Goal: Information Seeking & Learning: Learn about a topic

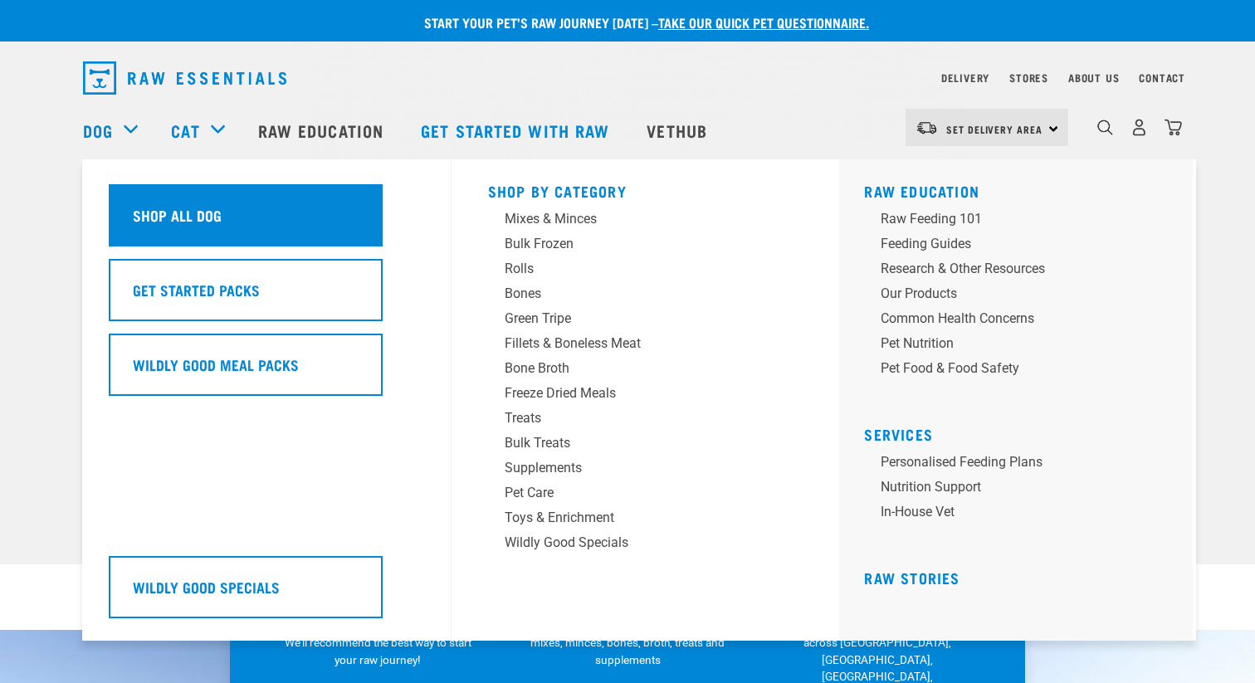
click at [179, 222] on h5 "Shop All Dog" at bounding box center [177, 215] width 89 height 22
click at [305, 236] on div "Shop All Dog" at bounding box center [246, 215] width 274 height 62
click at [187, 208] on h5 "Shop All Dog" at bounding box center [177, 215] width 89 height 22
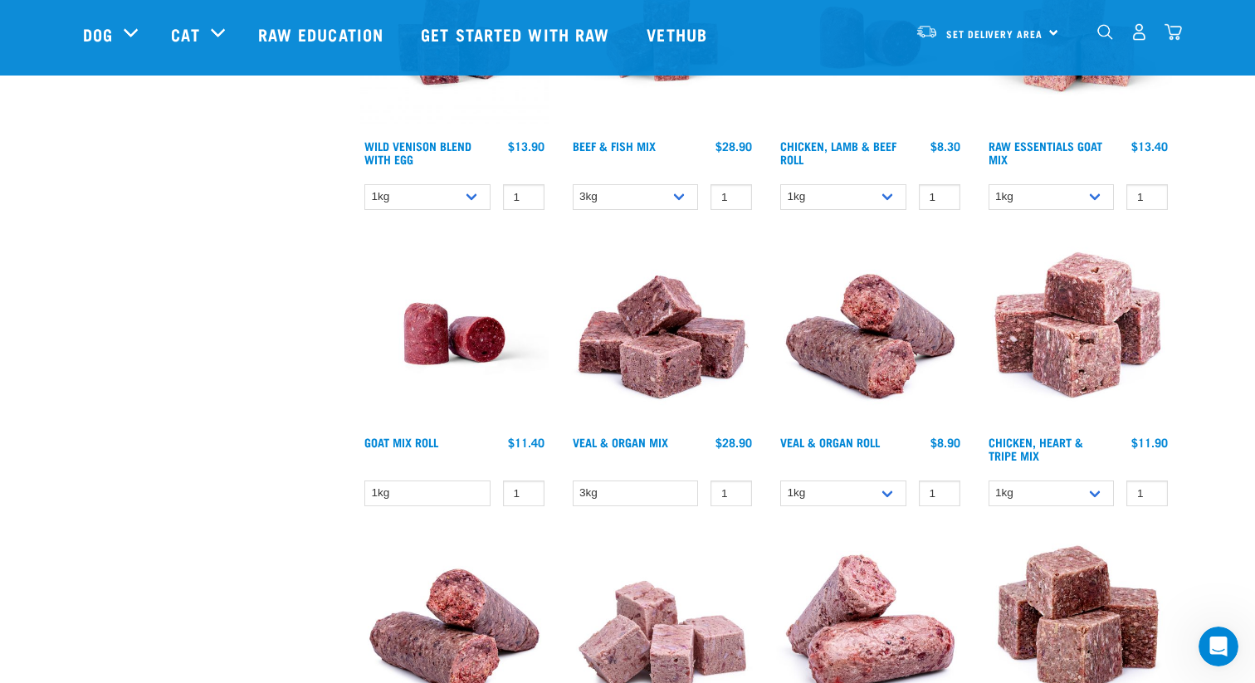
scroll to position [1271, 0]
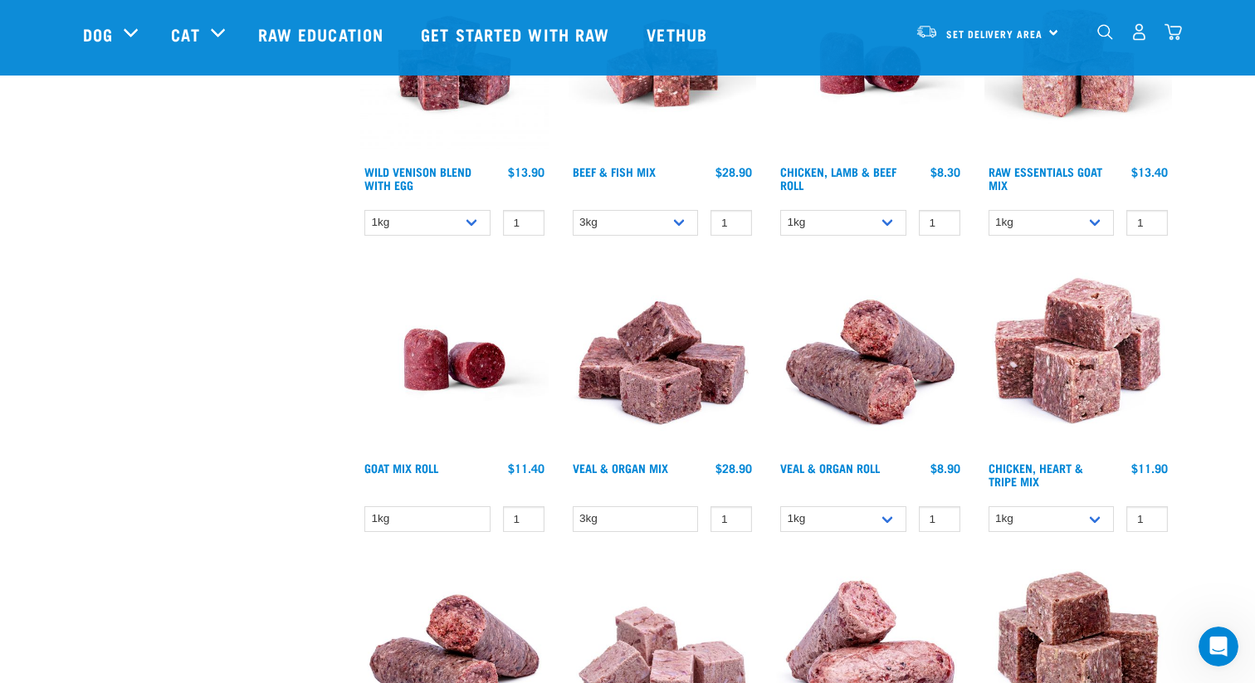
click at [487, 352] on img at bounding box center [454, 360] width 188 height 188
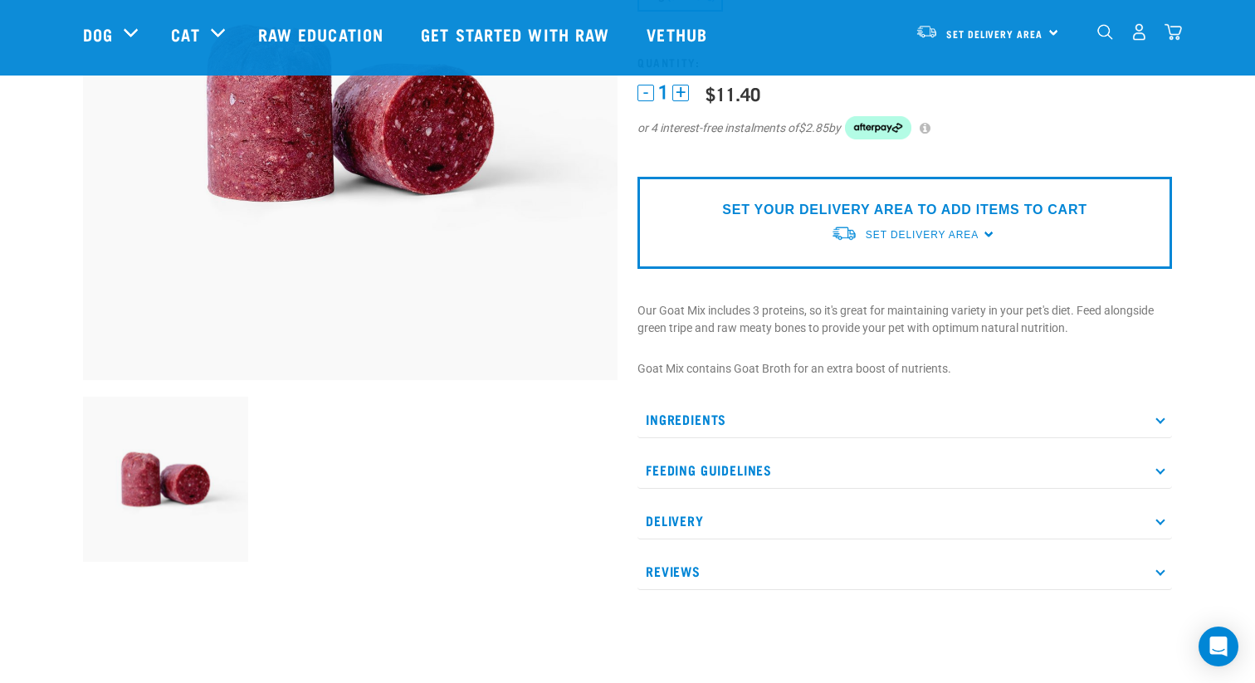
scroll to position [298, 0]
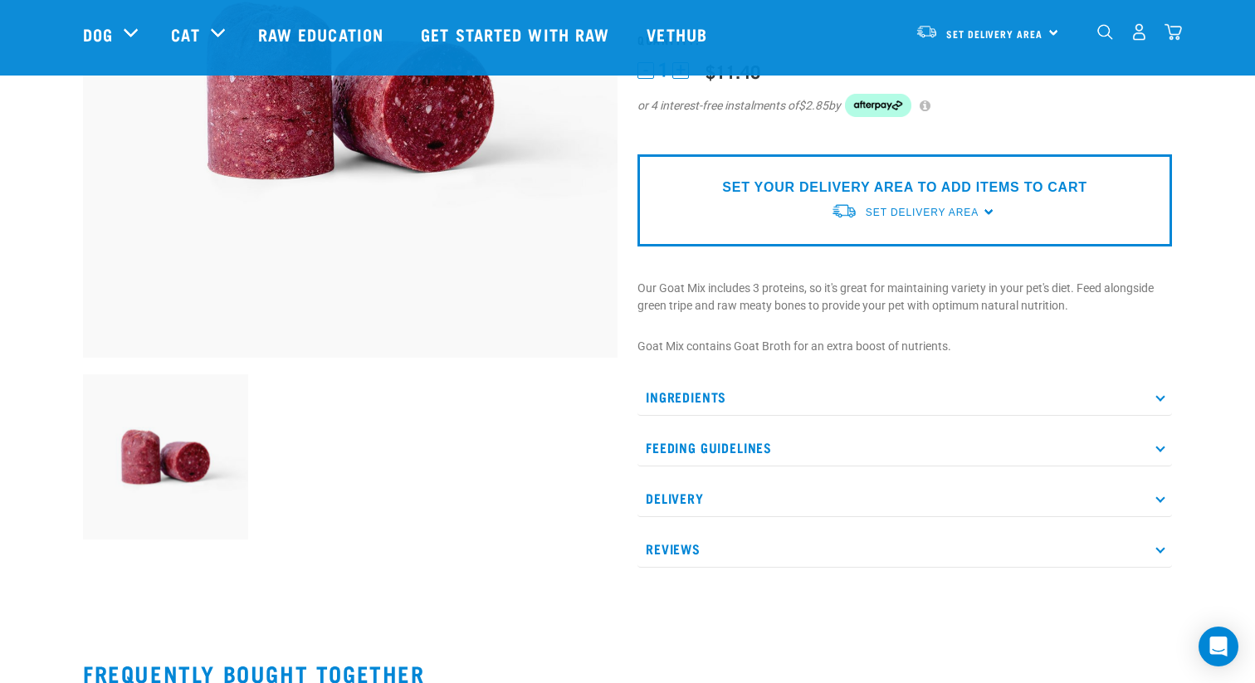
click at [826, 375] on div "Goat Mix Roll ☆ ☆ ☆ ☆ ☆ See Reviews" at bounding box center [904, 196] width 554 height 790
click at [823, 392] on p "Ingredients" at bounding box center [904, 396] width 534 height 37
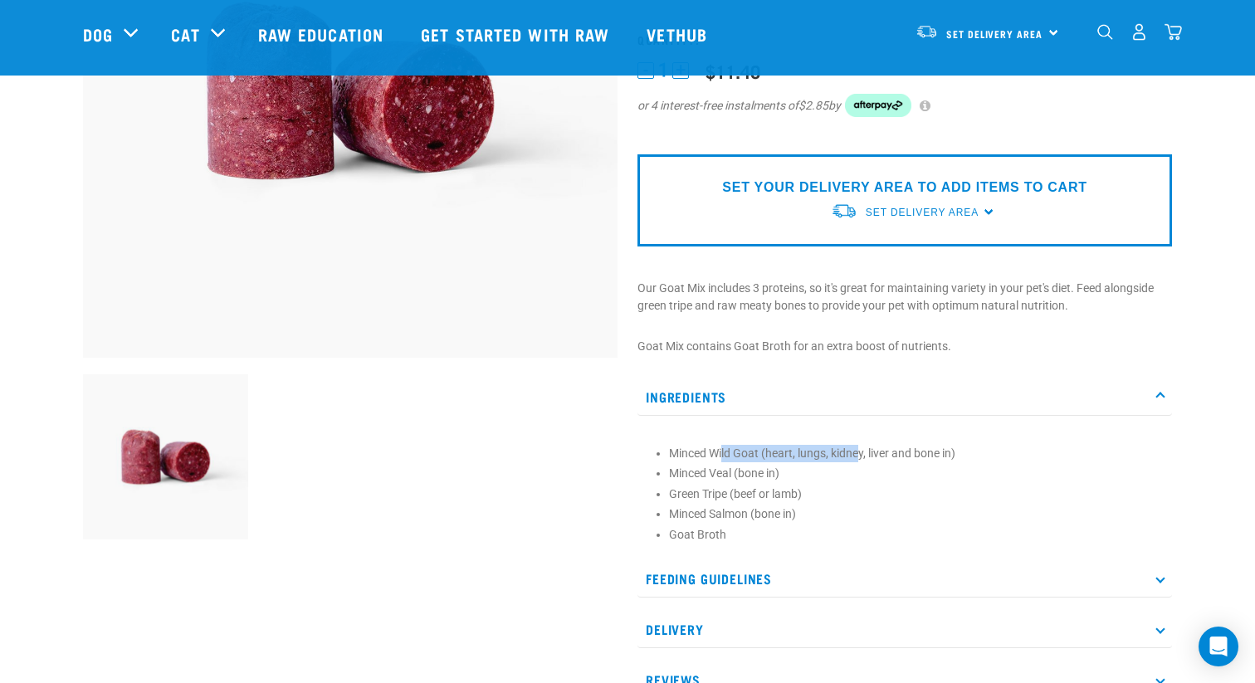
drag, startPoint x: 725, startPoint y: 454, endPoint x: 871, endPoint y: 452, distance: 146.1
click at [868, 452] on li "Minced Wild Goat (heart, lungs, kidney, liver and bone in)" at bounding box center [916, 453] width 495 height 17
click at [871, 452] on li "Minced Wild Goat (heart, lungs, kidney, liver and bone in)" at bounding box center [916, 453] width 495 height 17
drag, startPoint x: 666, startPoint y: 480, endPoint x: 771, endPoint y: 476, distance: 104.6
click at [771, 476] on section "Minced Wild Goat (heart, lungs, kidney, liver and bone in) Minced Veal (bone in…" at bounding box center [905, 494] width 518 height 99
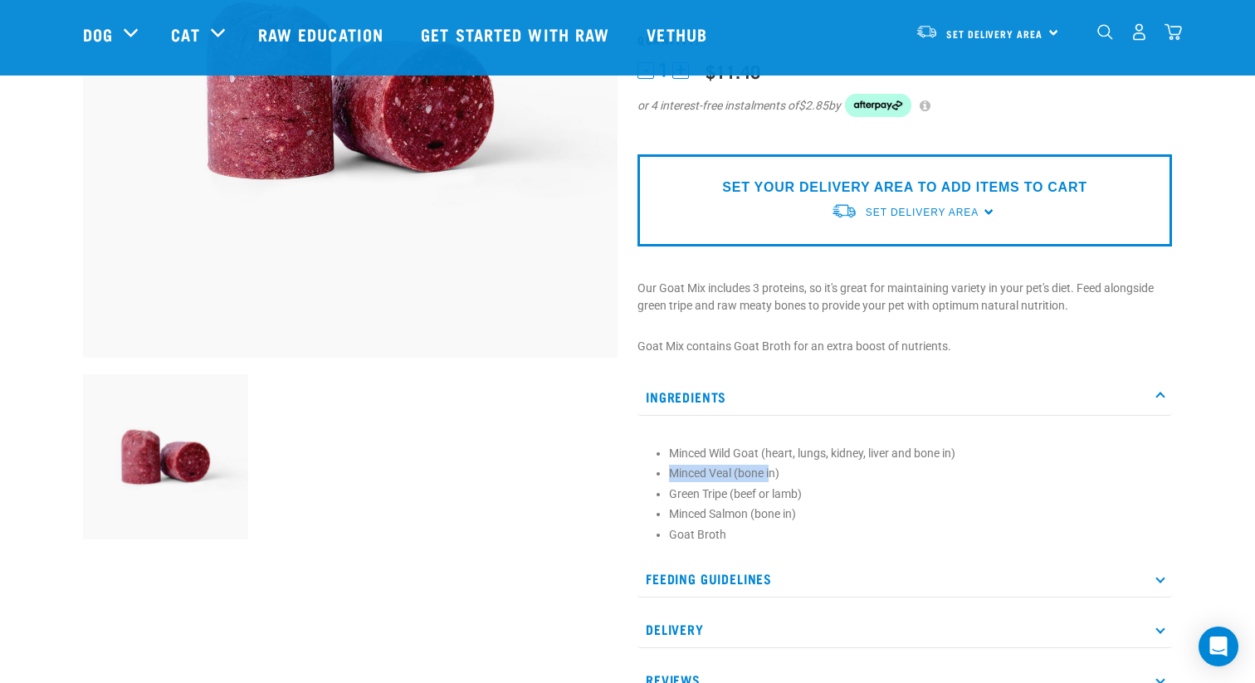
click at [771, 476] on li "Minced Veal (bone in)" at bounding box center [916, 473] width 495 height 17
drag, startPoint x: 712, startPoint y: 462, endPoint x: 768, endPoint y: 462, distance: 55.6
click at [767, 462] on ul "Minced Wild Goat (heart, lungs, kidney, liver and bone in) Minced Veal (bone in…" at bounding box center [916, 494] width 495 height 99
click at [768, 462] on ul "Minced Wild Goat (heart, lungs, kidney, liver and bone in) Minced Veal (bone in…" at bounding box center [916, 494] width 495 height 99
drag, startPoint x: 715, startPoint y: 461, endPoint x: 821, endPoint y: 461, distance: 106.2
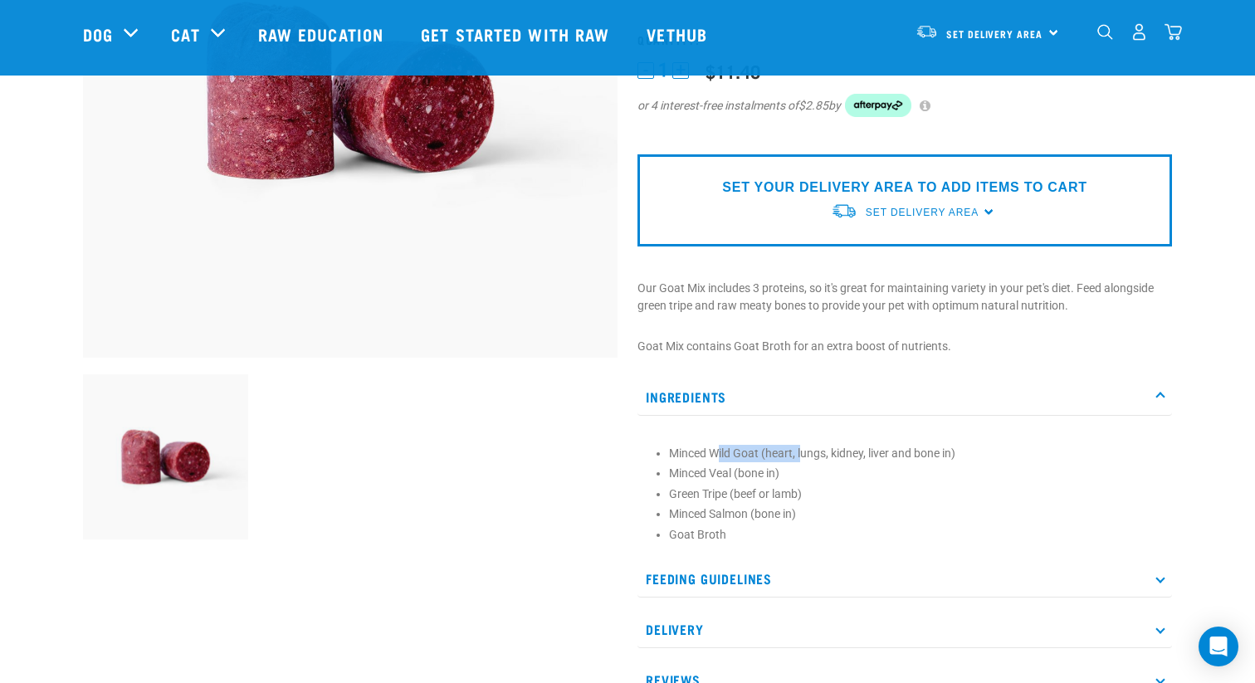
click at [817, 461] on li "Minced Wild Goat (heart, lungs, kidney, liver and bone in)" at bounding box center [916, 453] width 495 height 17
click at [822, 461] on li "Minced Wild Goat (heart, lungs, kidney, liver and bone in)" at bounding box center [916, 453] width 495 height 17
drag, startPoint x: 782, startPoint y: 454, endPoint x: 826, endPoint y: 454, distance: 44.0
click at [821, 454] on li "Minced Wild Goat (heart, lungs, kidney, liver and bone in)" at bounding box center [916, 453] width 495 height 17
click at [826, 454] on li "Minced Wild Goat (heart, lungs, kidney, liver and bone in)" at bounding box center [916, 453] width 495 height 17
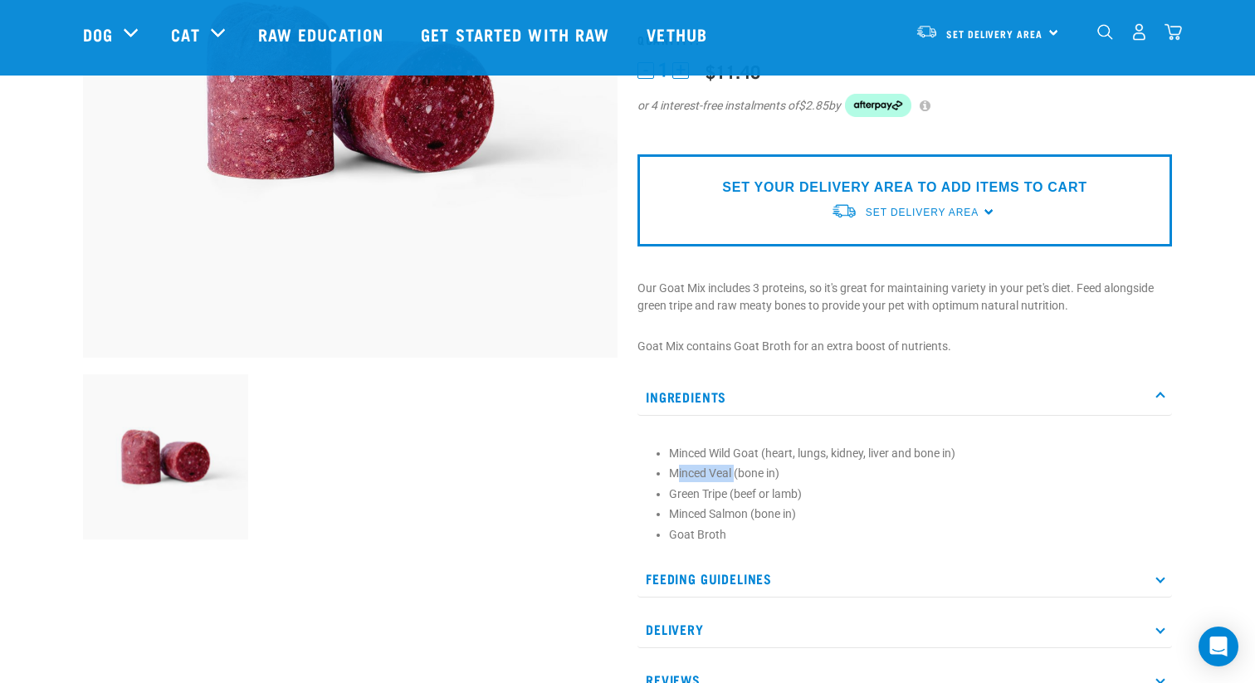
drag, startPoint x: 678, startPoint y: 477, endPoint x: 743, endPoint y: 477, distance: 65.6
click at [734, 477] on li "Minced Veal (bone in)" at bounding box center [916, 473] width 495 height 17
click at [744, 477] on li "Minced Veal (bone in)" at bounding box center [916, 473] width 495 height 17
drag, startPoint x: 661, startPoint y: 502, endPoint x: 790, endPoint y: 505, distance: 128.6
click at [790, 505] on ul "Minced Wild Goat (heart, lungs, kidney, liver and bone in) Minced Veal (bone in…" at bounding box center [916, 494] width 495 height 99
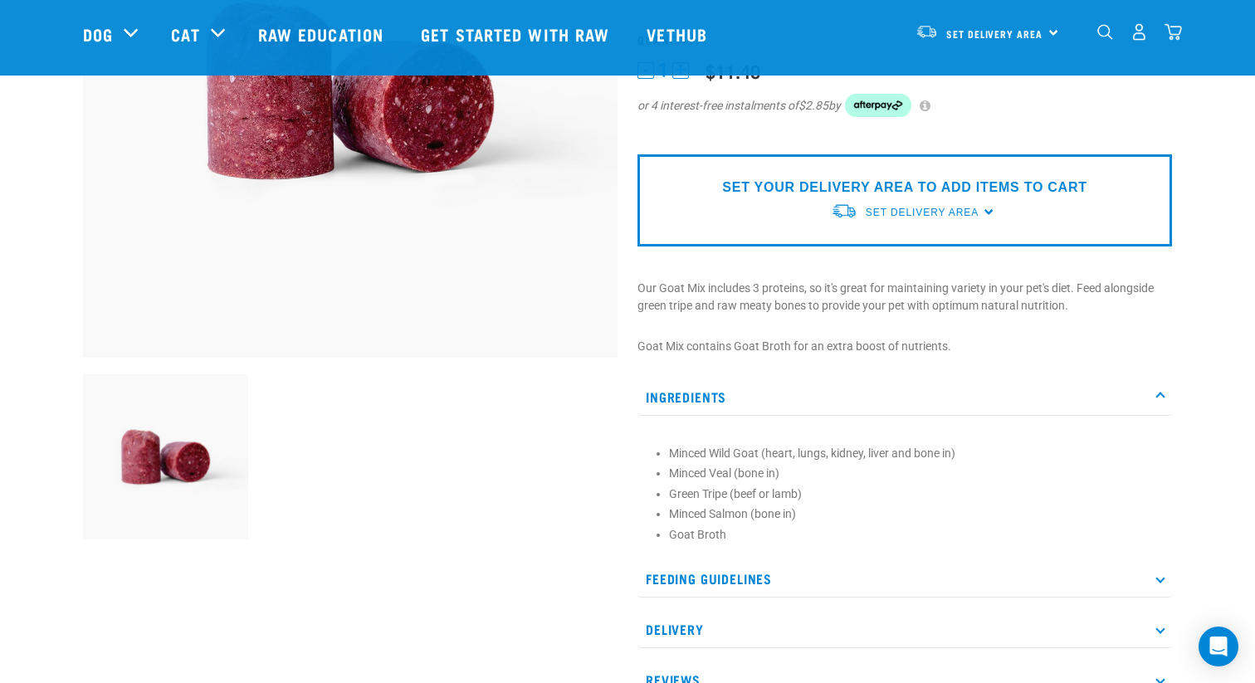
drag, startPoint x: 667, startPoint y: 525, endPoint x: 773, endPoint y: 525, distance: 106.2
click at [773, 525] on section "Minced Wild Goat (heart, lungs, kidney, liver and bone in) Minced Veal (bone in…" at bounding box center [905, 494] width 518 height 99
drag, startPoint x: 805, startPoint y: 519, endPoint x: 686, endPoint y: 519, distance: 118.7
click at [686, 519] on li "Minced Salmon (bone in)" at bounding box center [916, 513] width 495 height 17
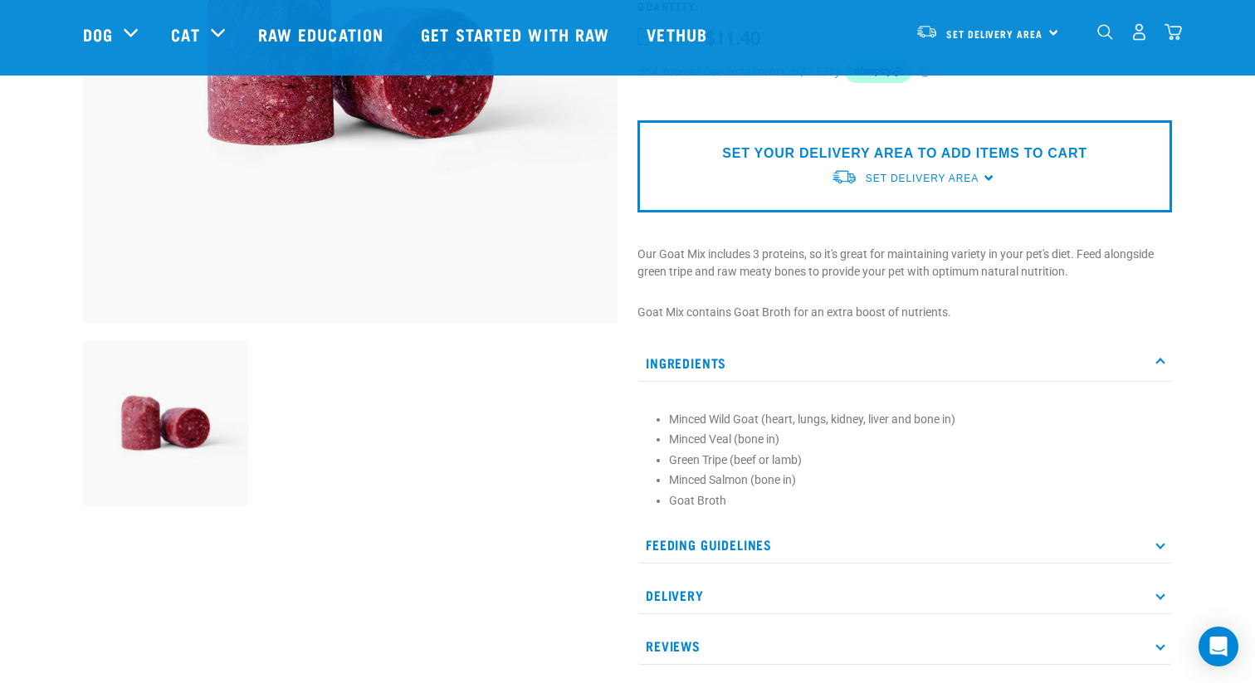
scroll to position [348, 0]
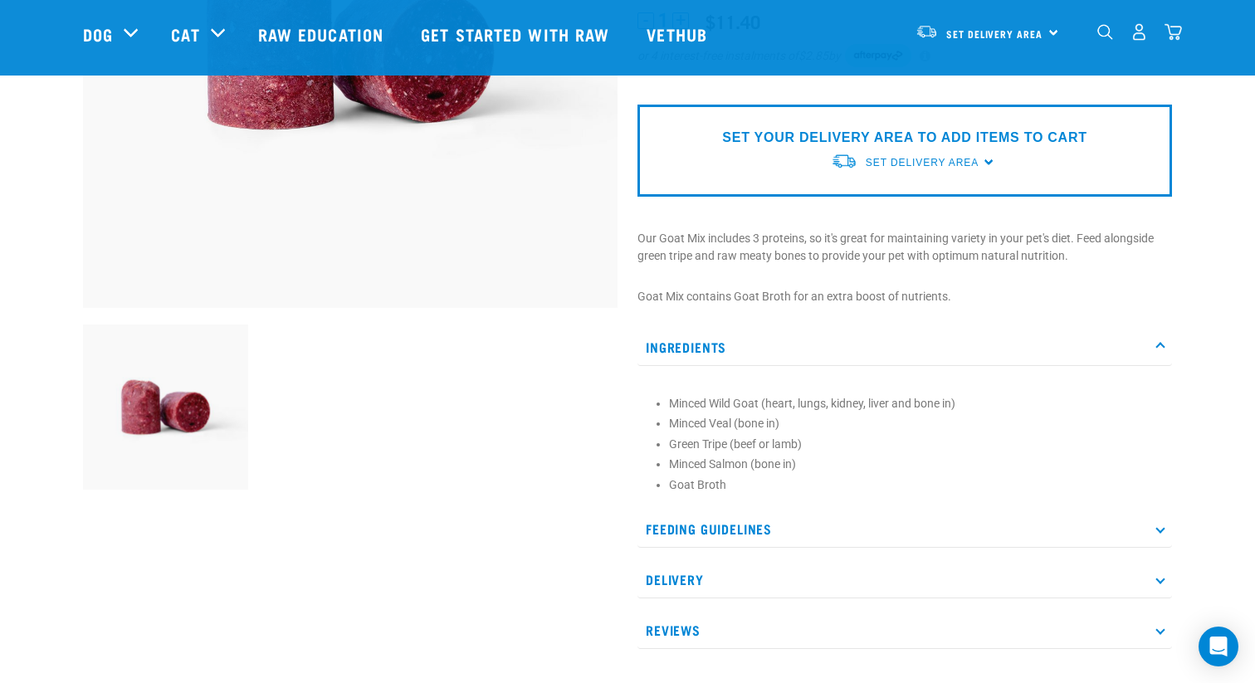
click at [746, 534] on p "Feeding Guidelines" at bounding box center [904, 528] width 534 height 37
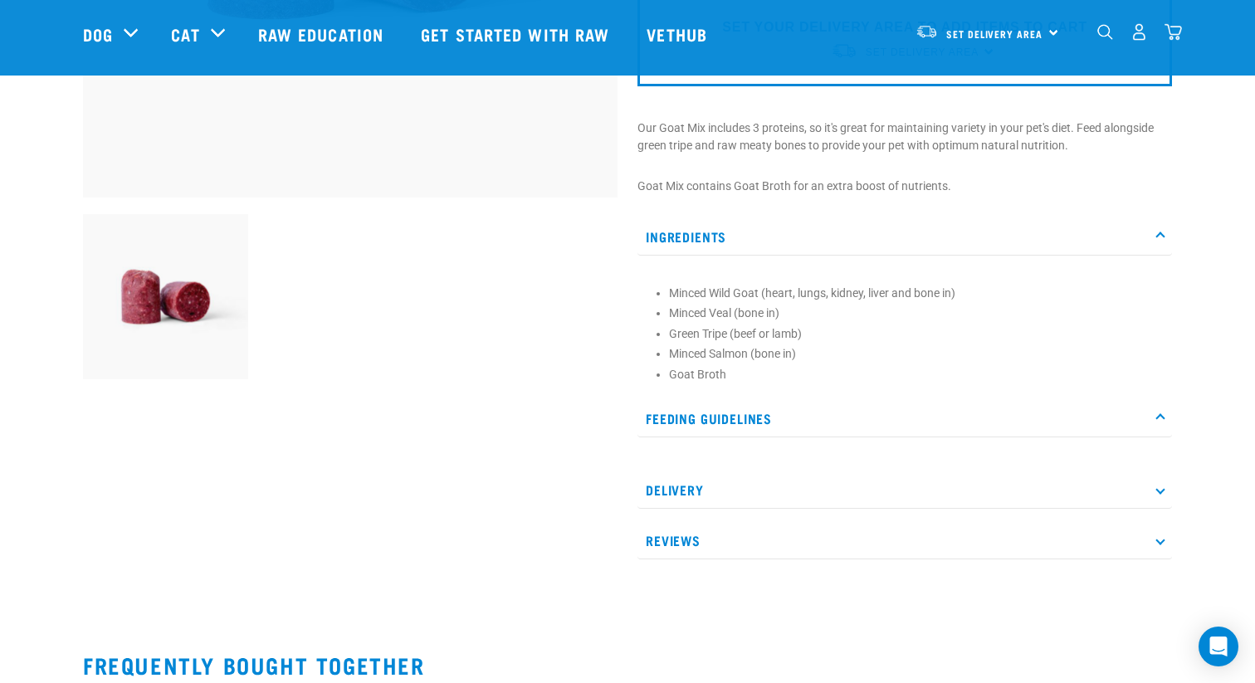
scroll to position [461, 0]
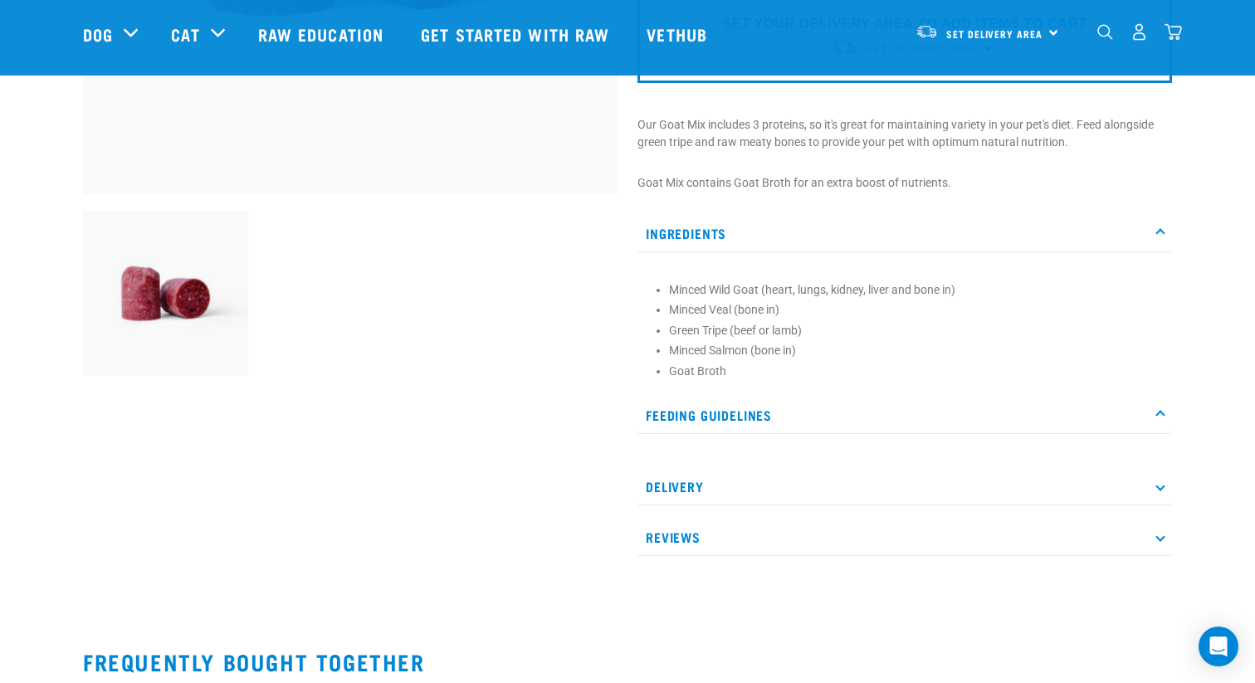
click at [763, 420] on p "Feeding Guidelines" at bounding box center [904, 415] width 534 height 37
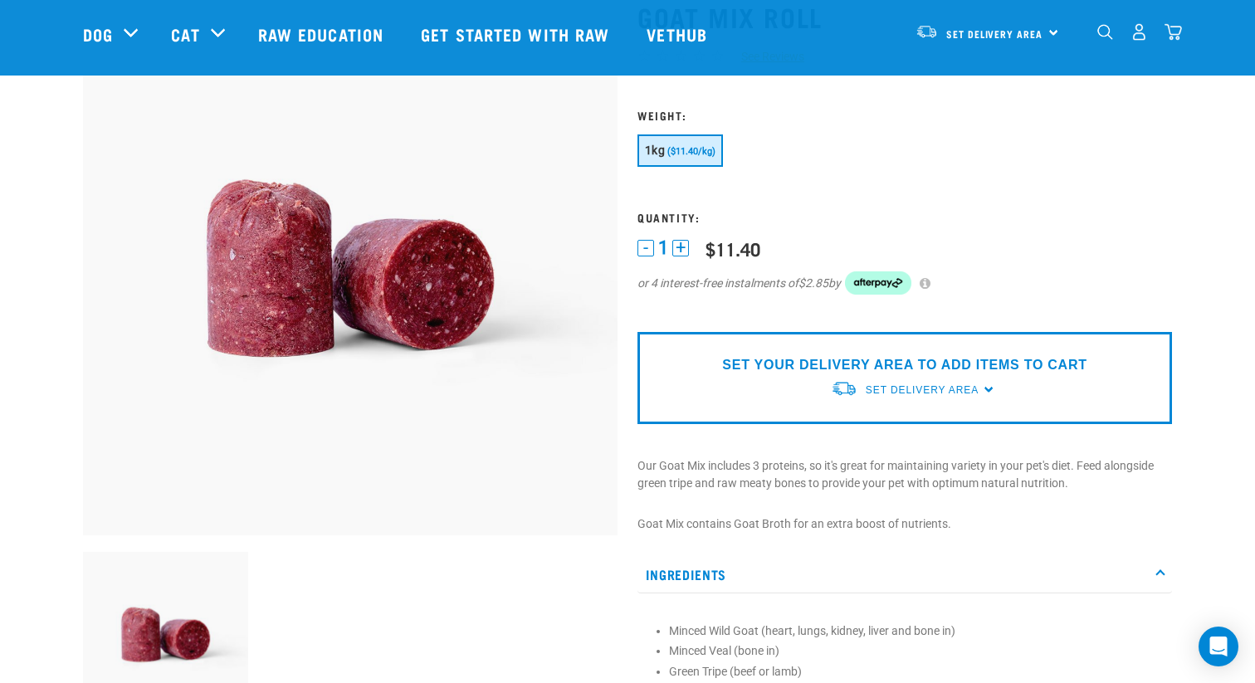
scroll to position [0, 0]
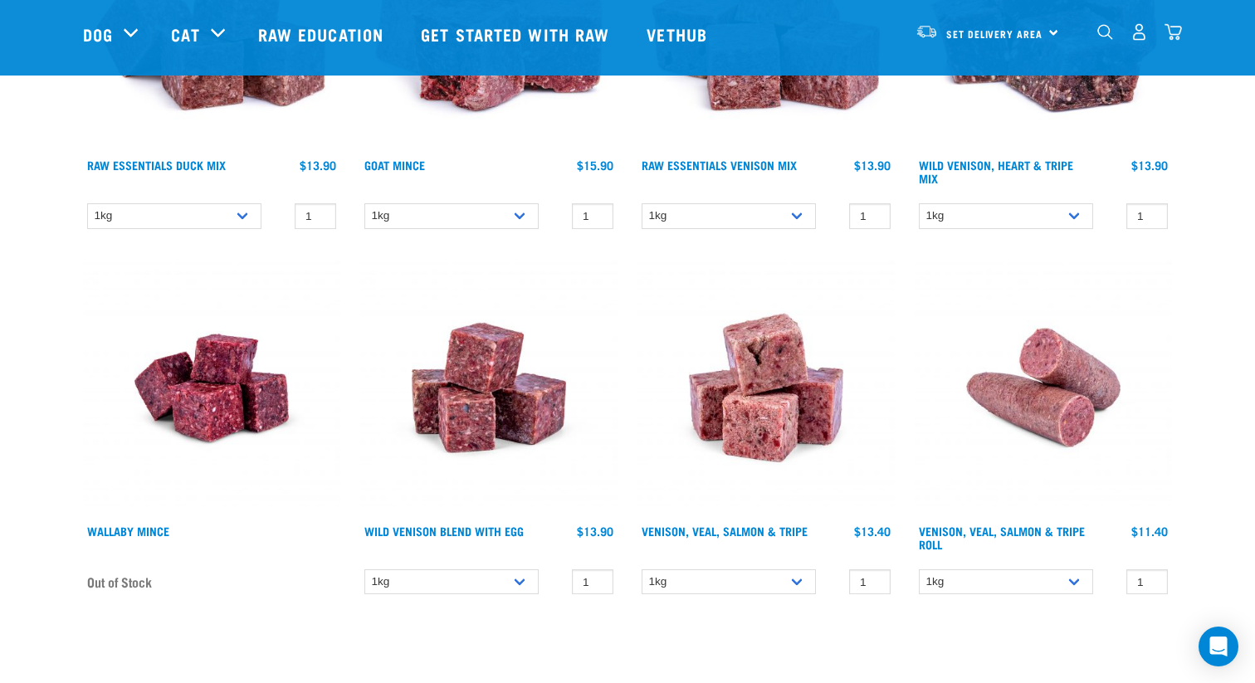
scroll to position [1112, 0]
